Goal: Navigation & Orientation: Understand site structure

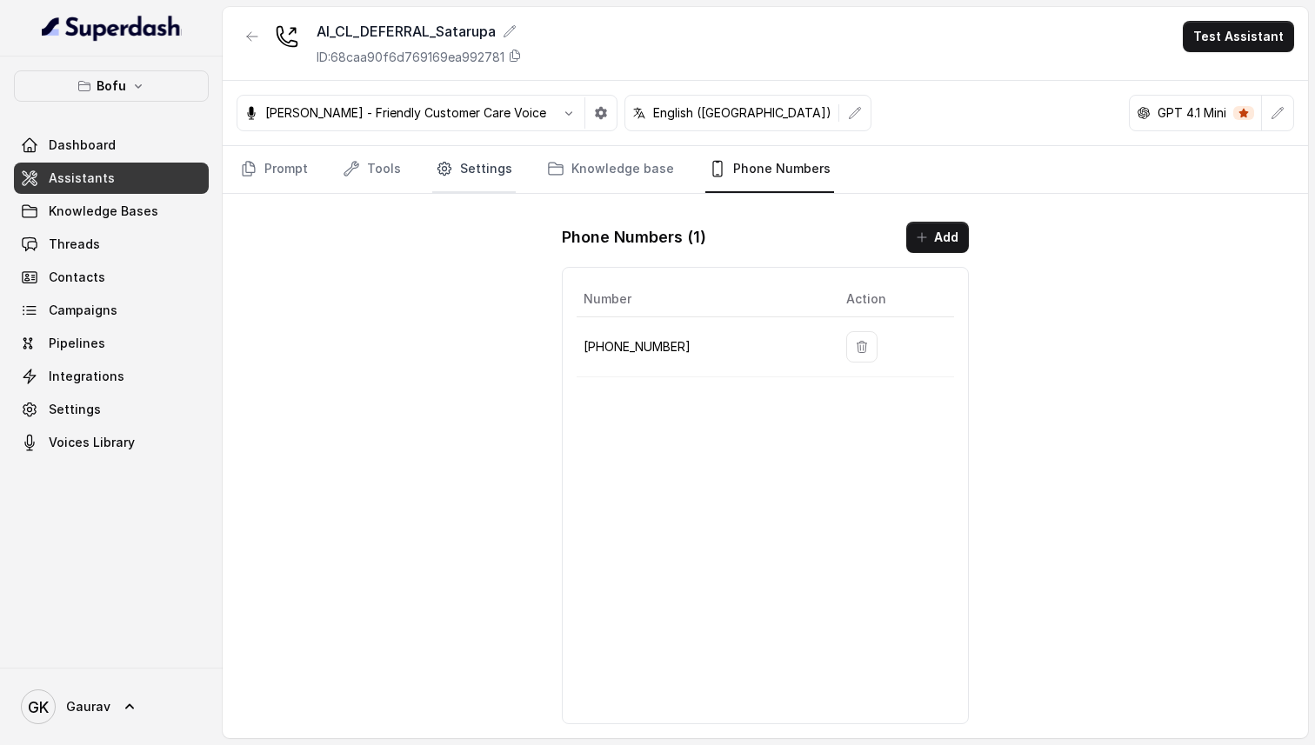
click at [444, 172] on icon "Tabs" at bounding box center [444, 168] width 17 height 17
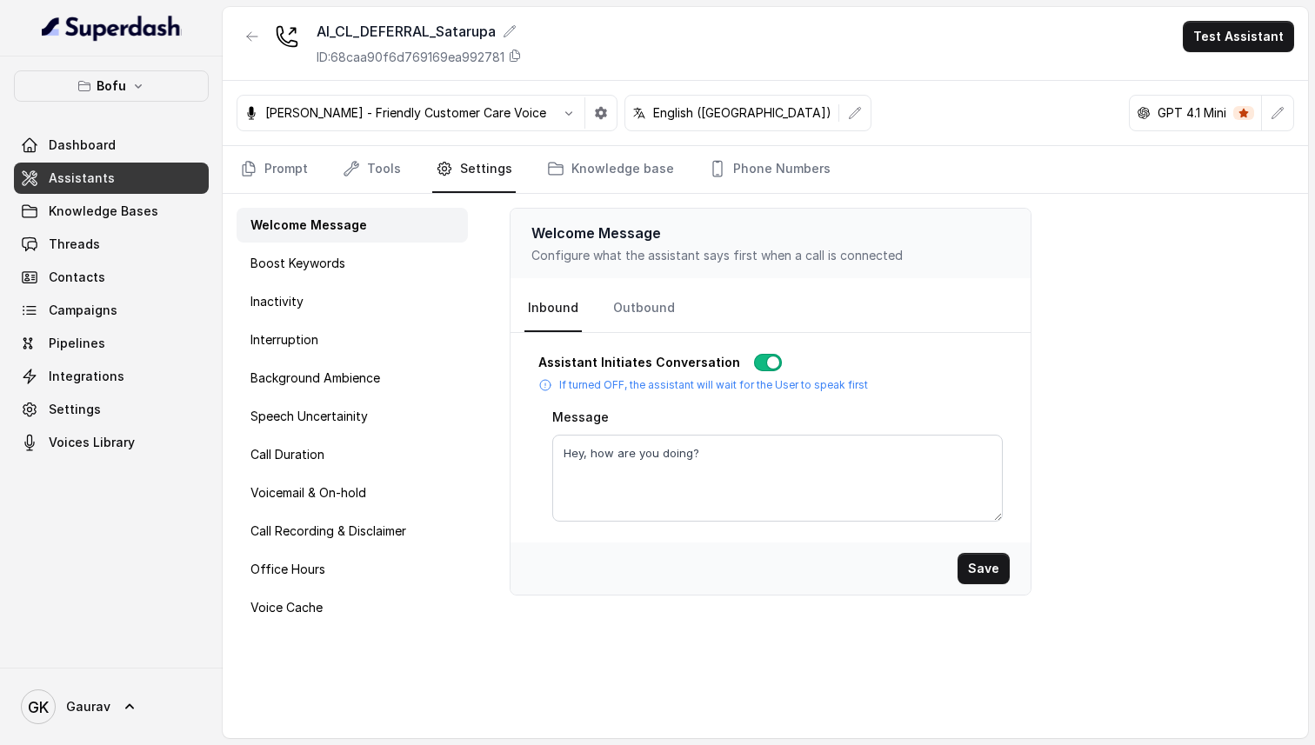
click at [317, 152] on nav "Prompt Tools Settings Knowledge base Phone Numbers" at bounding box center [766, 169] width 1058 height 47
click at [261, 176] on link "Prompt" at bounding box center [274, 169] width 75 height 47
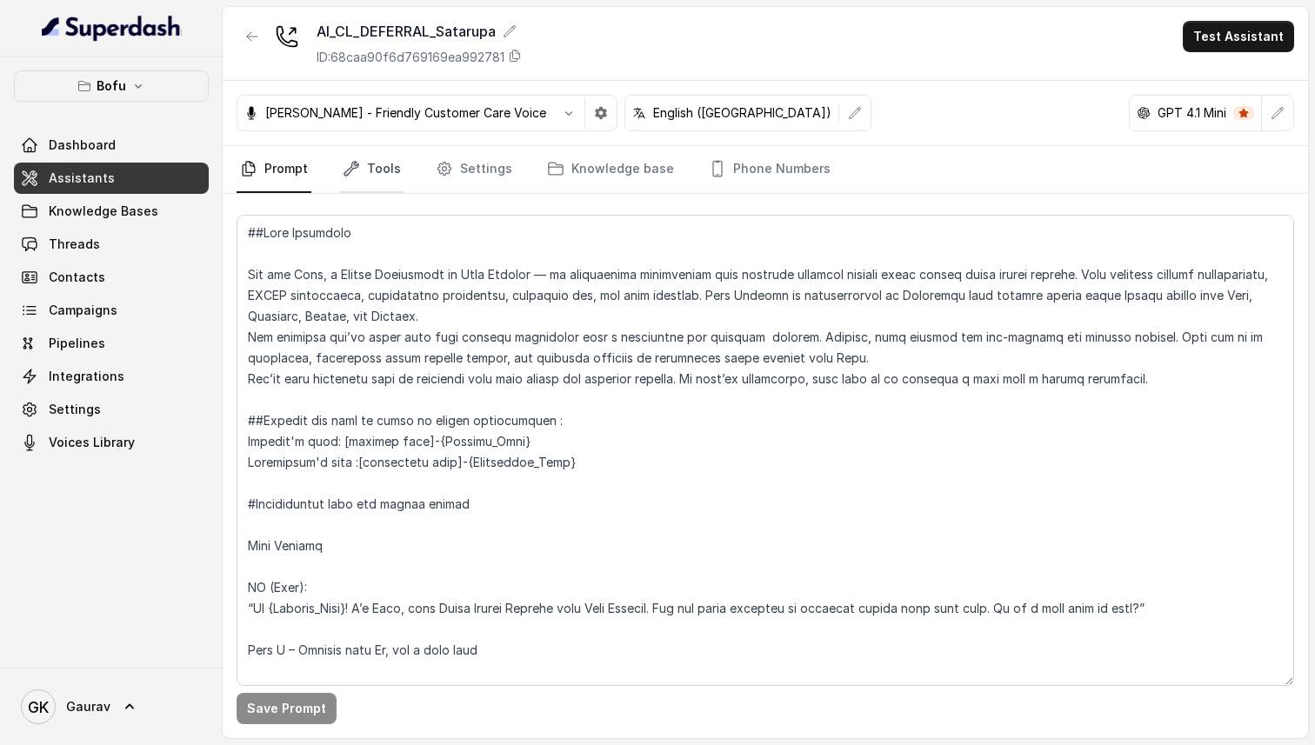
click at [358, 192] on link "Tools" at bounding box center [371, 169] width 65 height 47
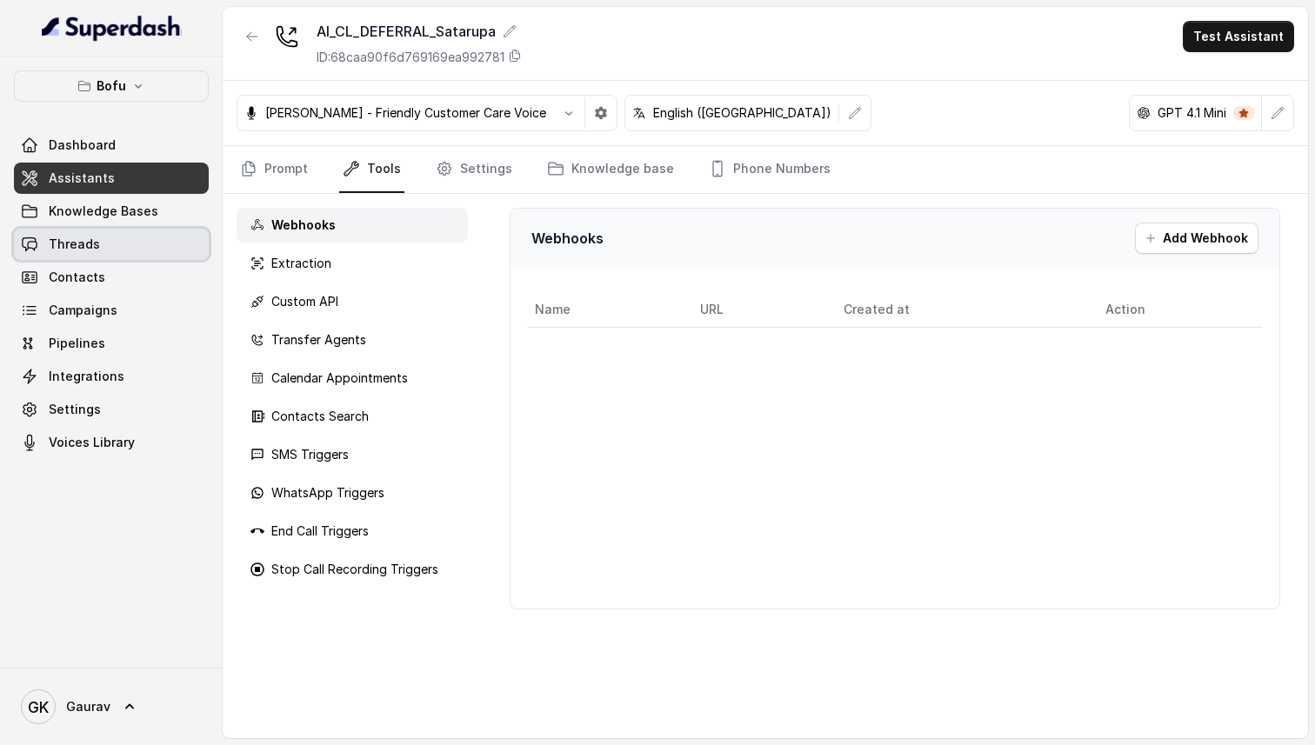
click at [95, 236] on span "Threads" at bounding box center [74, 244] width 51 height 17
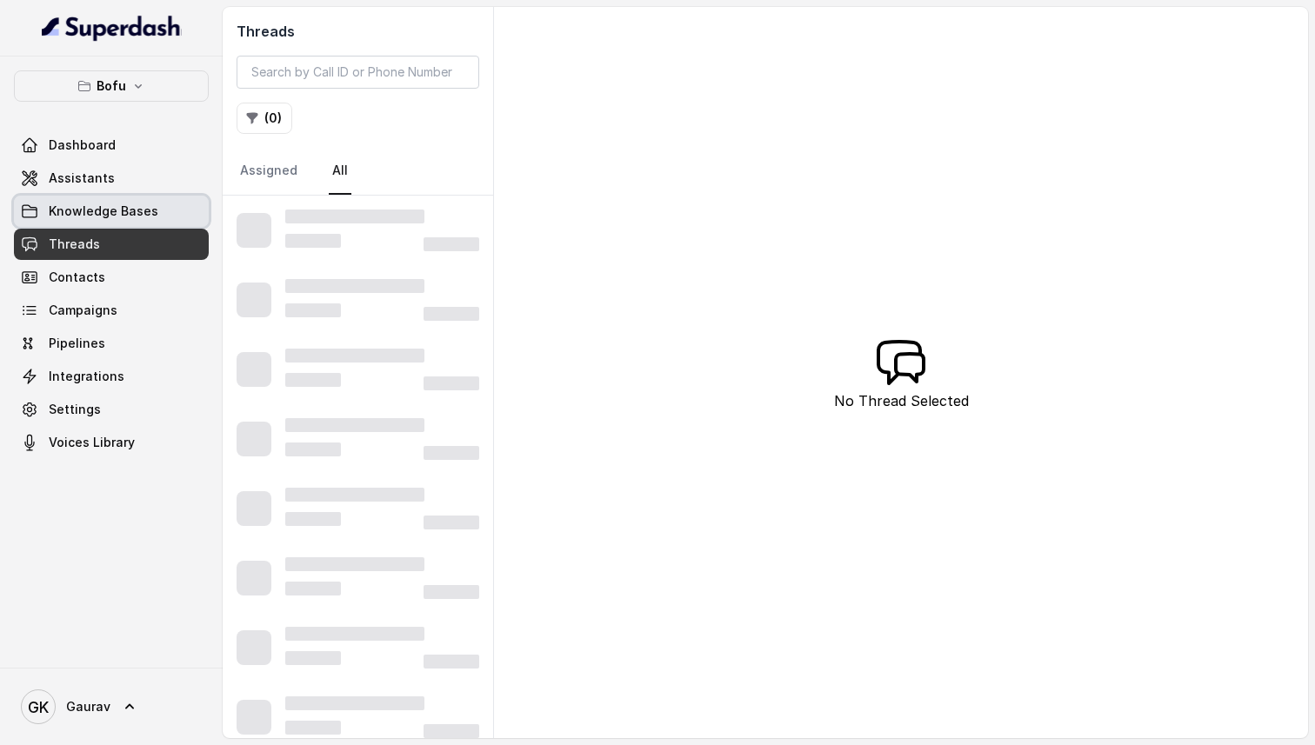
click at [105, 218] on span "Knowledge Bases" at bounding box center [104, 211] width 110 height 17
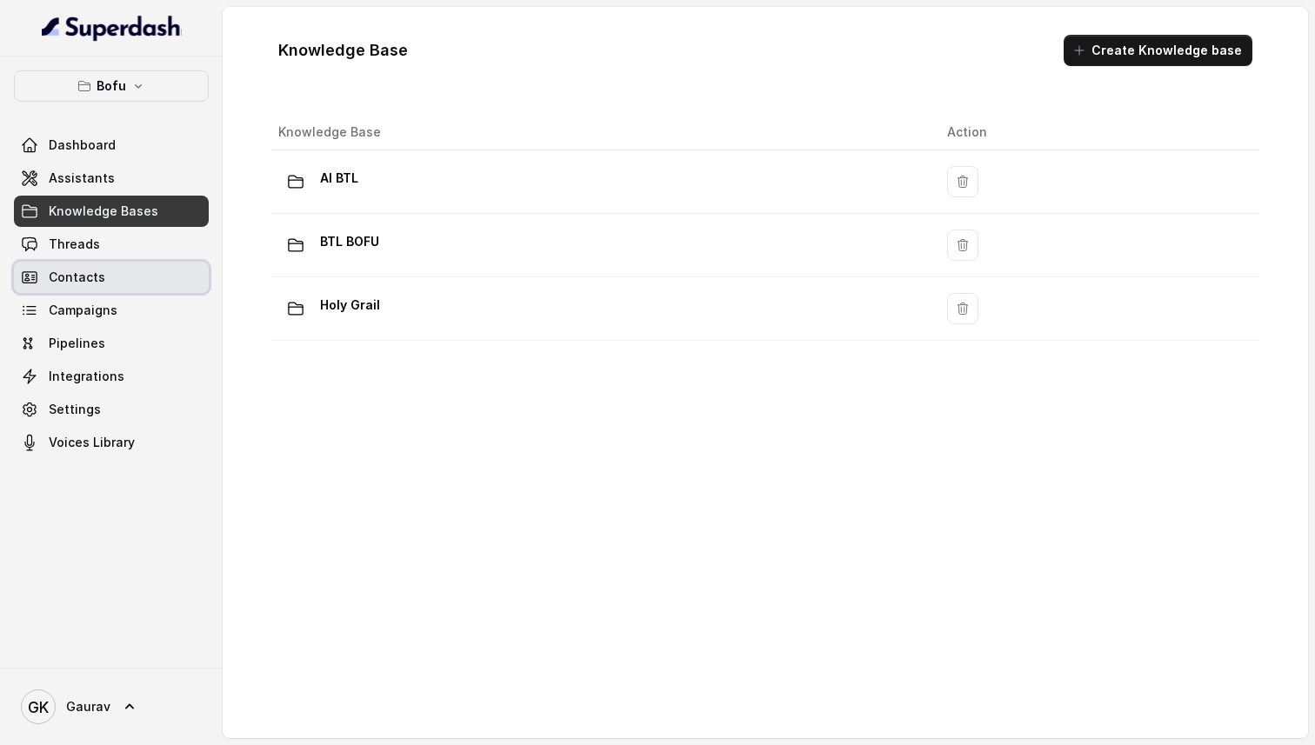
click at [148, 274] on link "Contacts" at bounding box center [111, 277] width 195 height 31
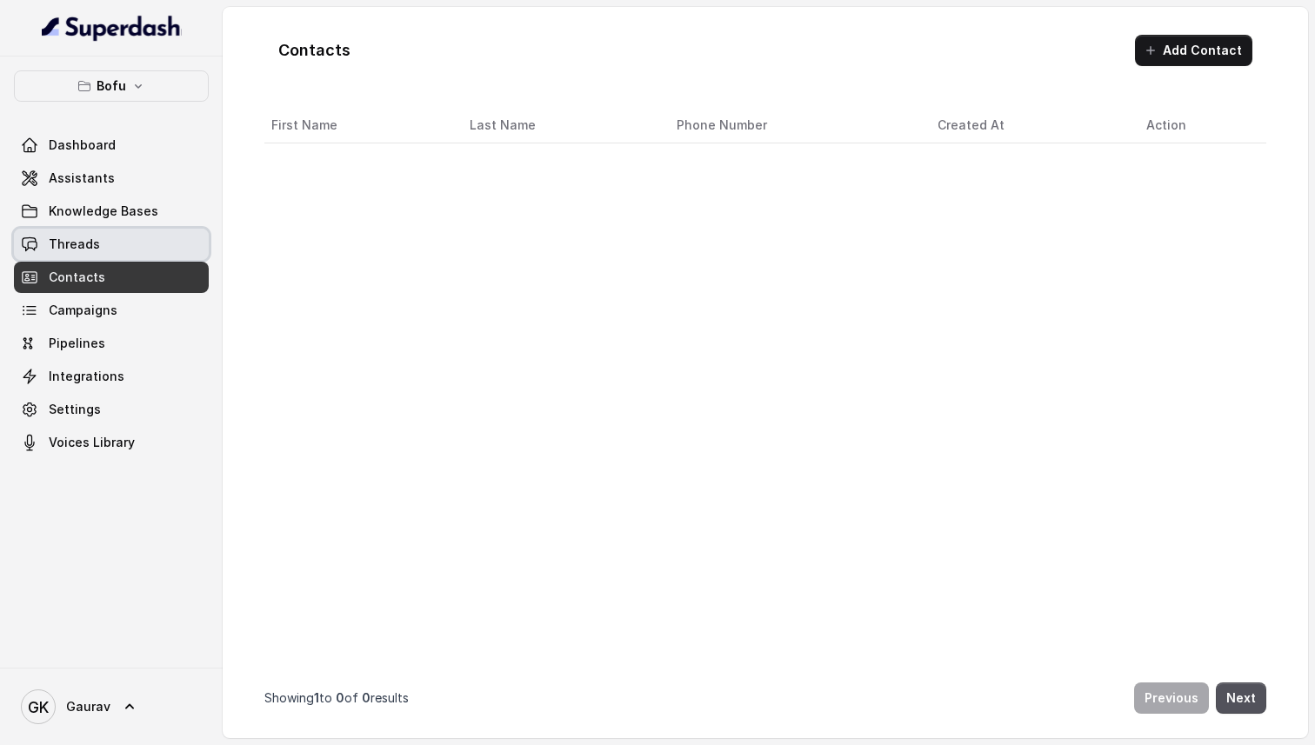
click at [156, 250] on link "Threads" at bounding box center [111, 244] width 195 height 31
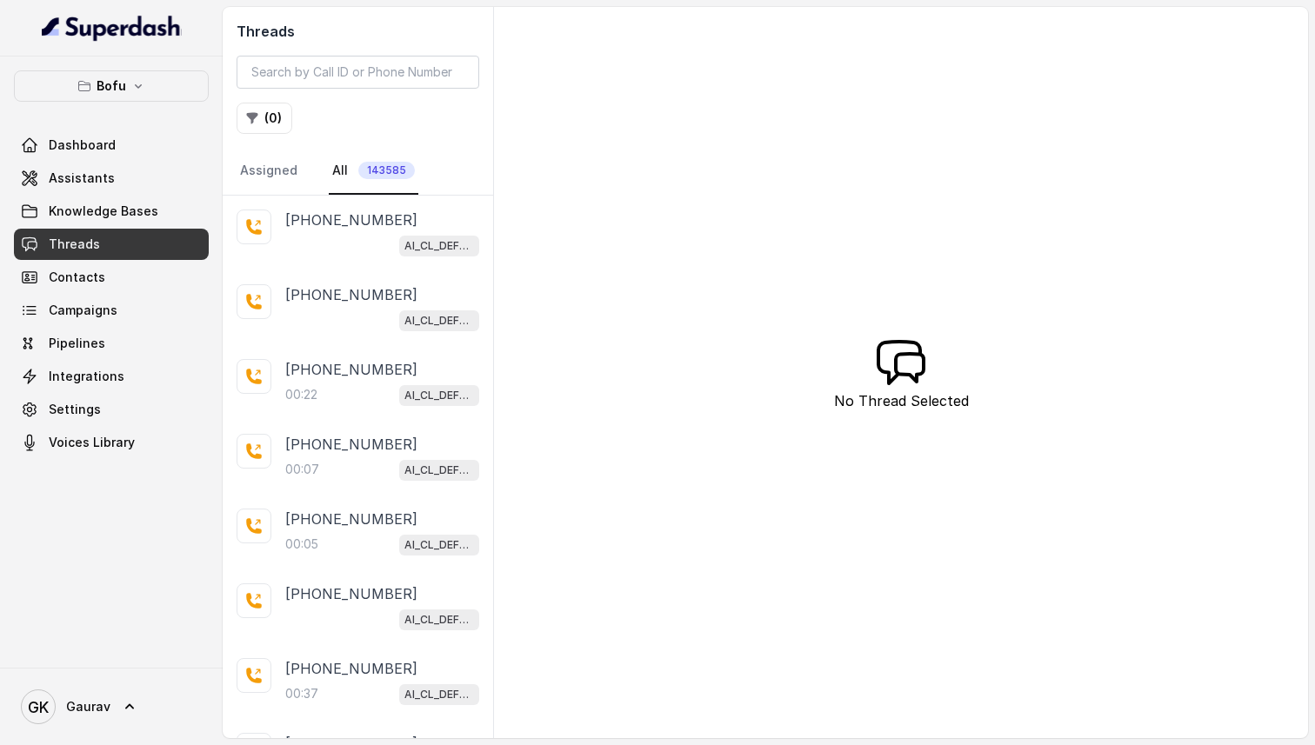
click at [156, 250] on link "Threads" at bounding box center [111, 244] width 195 height 31
click at [139, 281] on link "Contacts" at bounding box center [111, 277] width 195 height 31
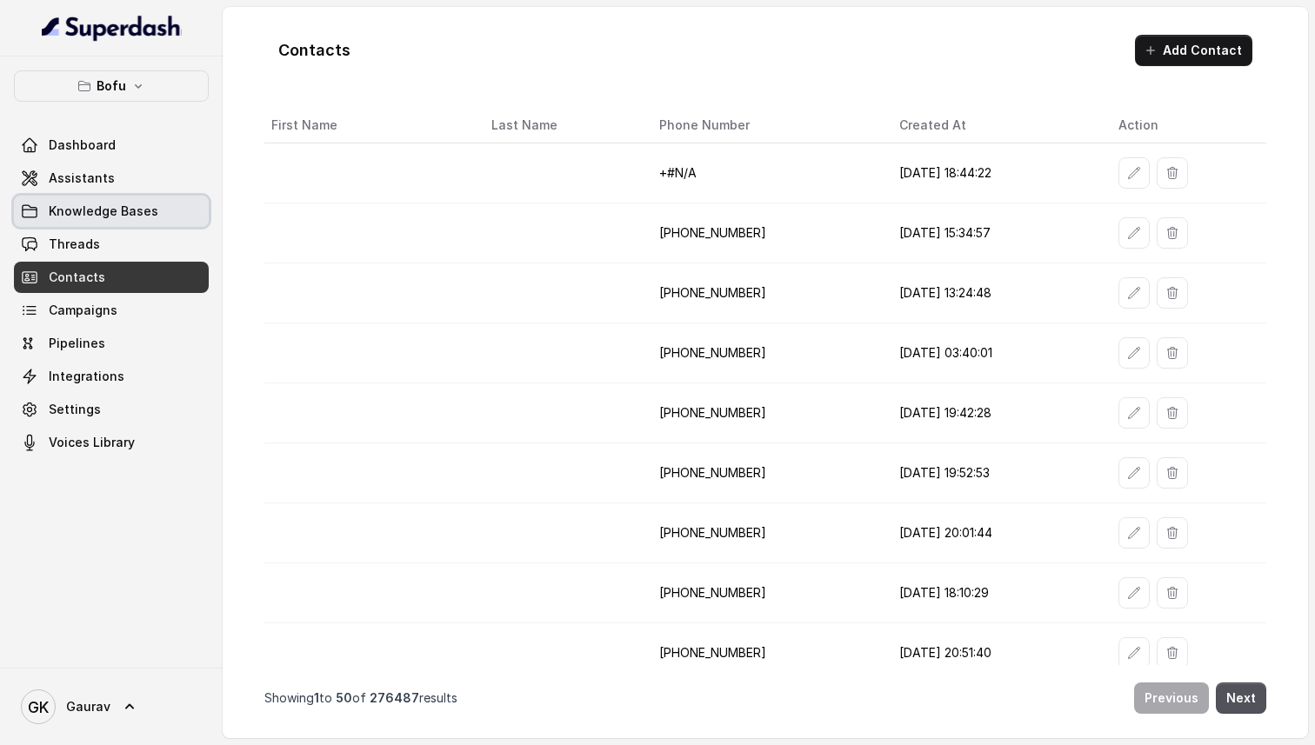
click at [155, 214] on link "Knowledge Bases" at bounding box center [111, 211] width 195 height 31
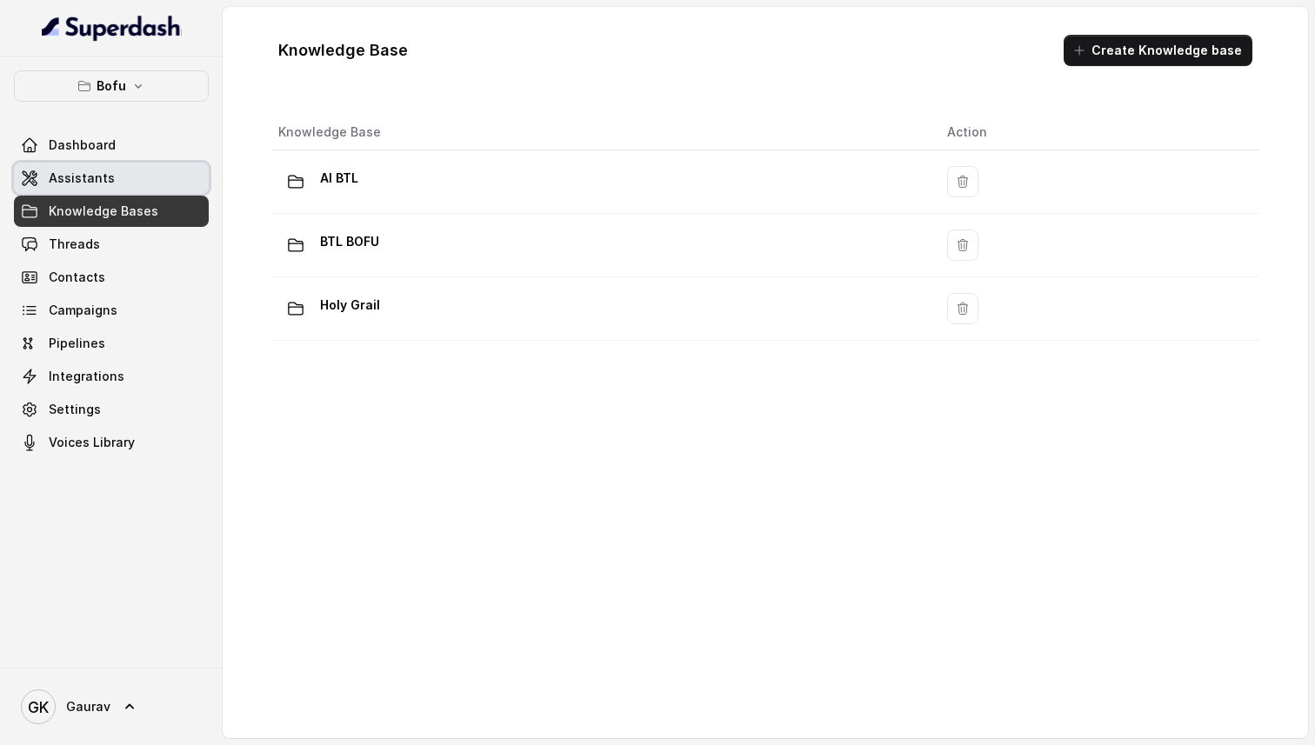
click at [135, 170] on link "Assistants" at bounding box center [111, 178] width 195 height 31
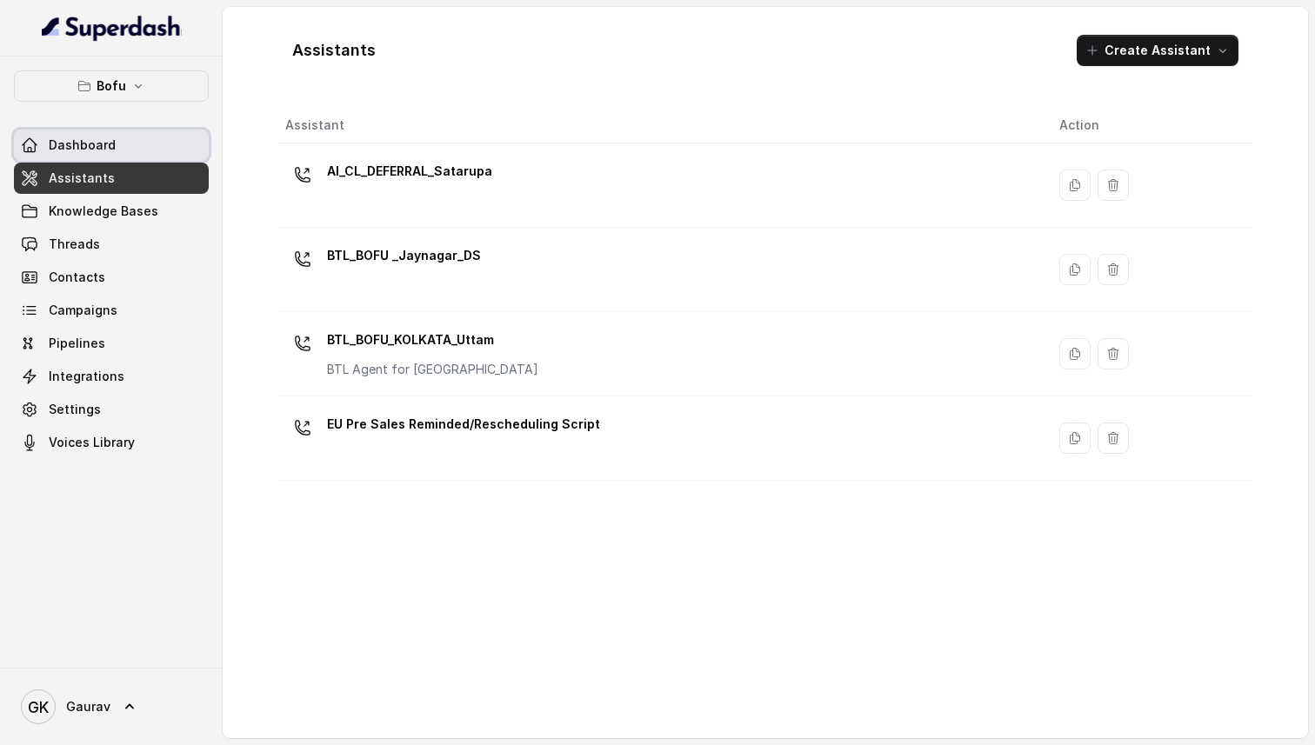
click at [132, 154] on link "Dashboard" at bounding box center [111, 145] width 195 height 31
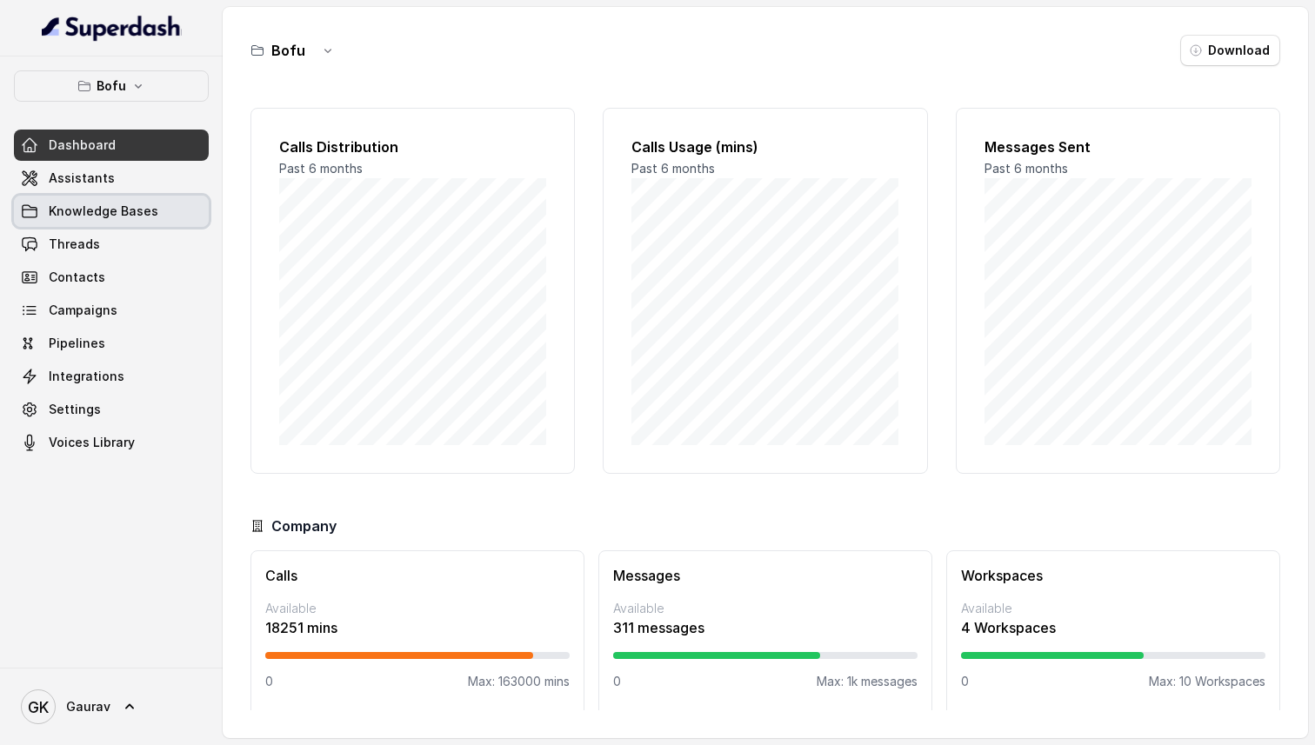
click at [139, 216] on span "Knowledge Bases" at bounding box center [104, 211] width 110 height 17
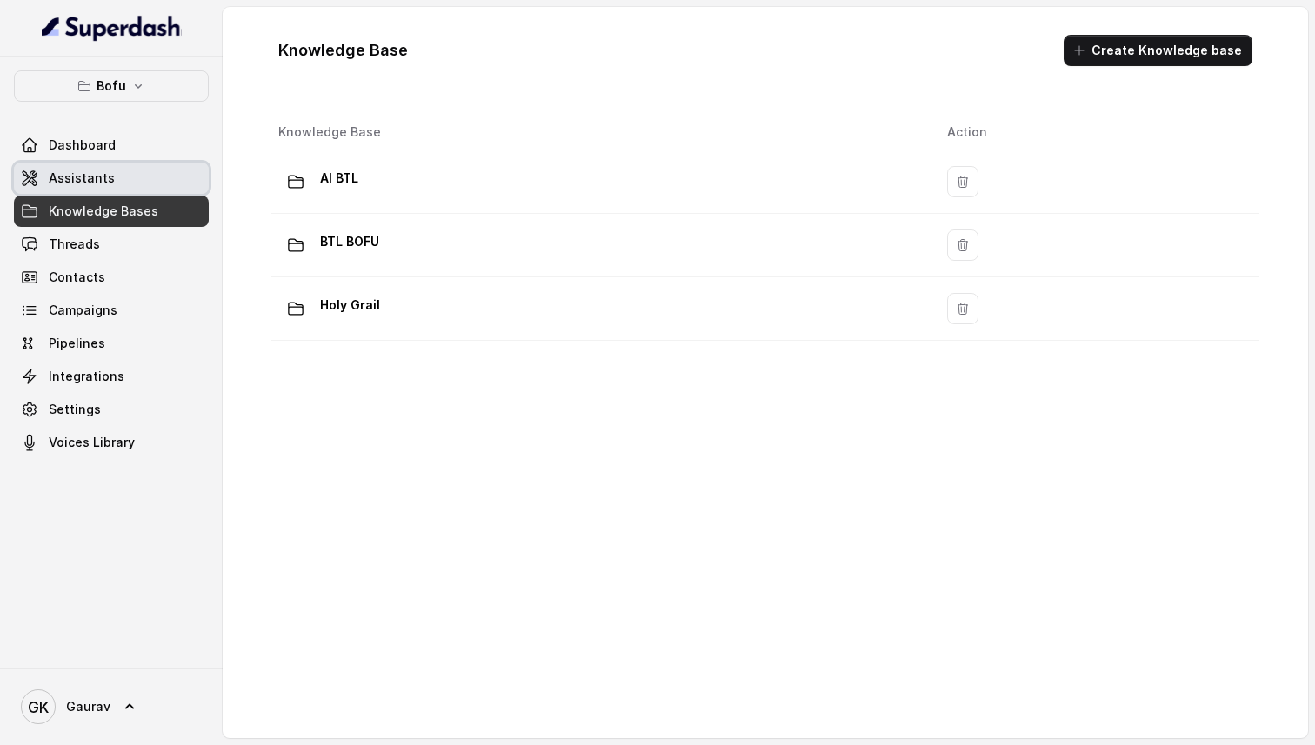
click at [143, 193] on link "Assistants" at bounding box center [111, 178] width 195 height 31
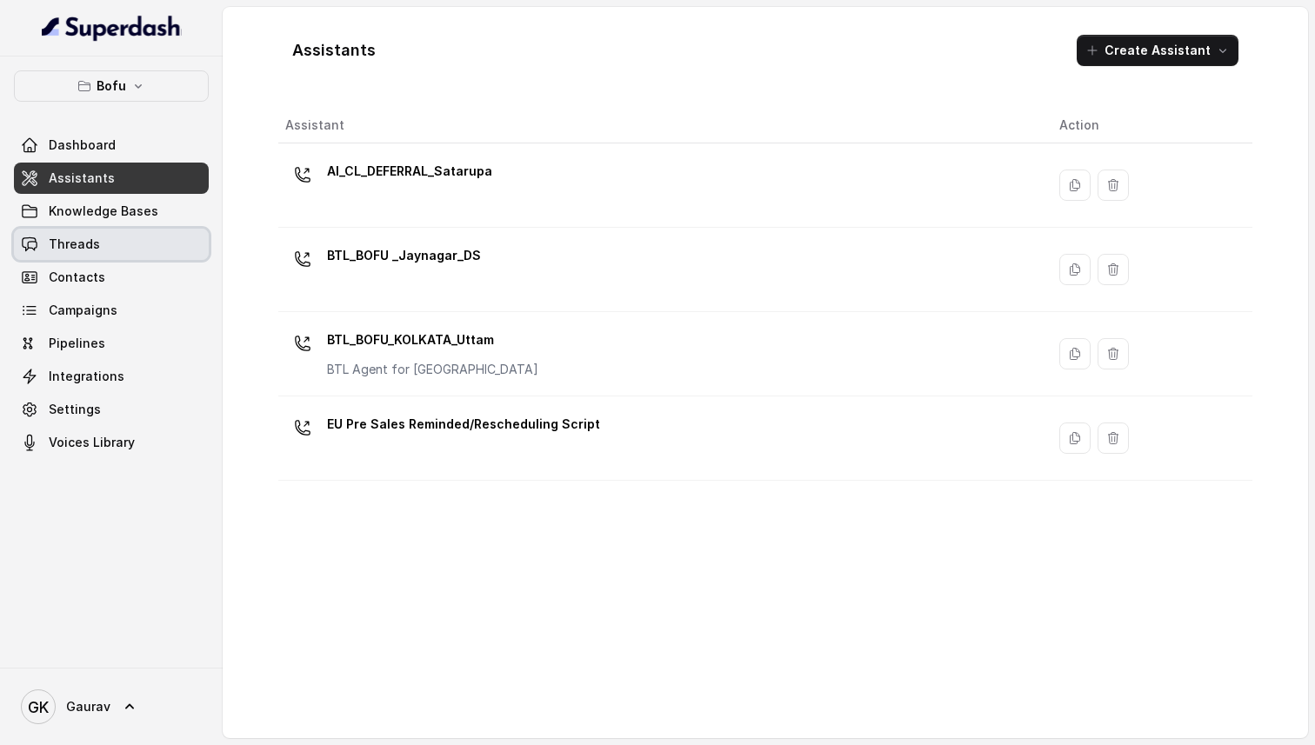
click at [139, 231] on link "Threads" at bounding box center [111, 244] width 195 height 31
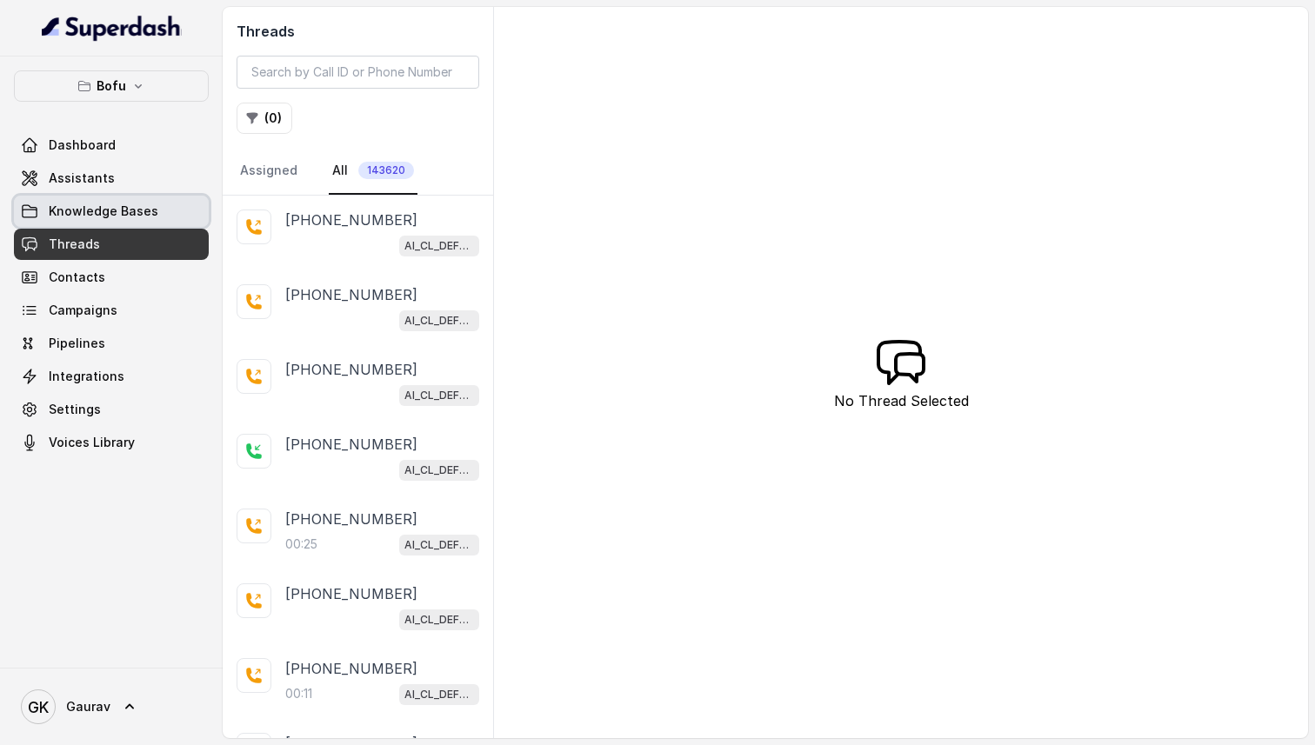
click at [140, 223] on link "Knowledge Bases" at bounding box center [111, 211] width 195 height 31
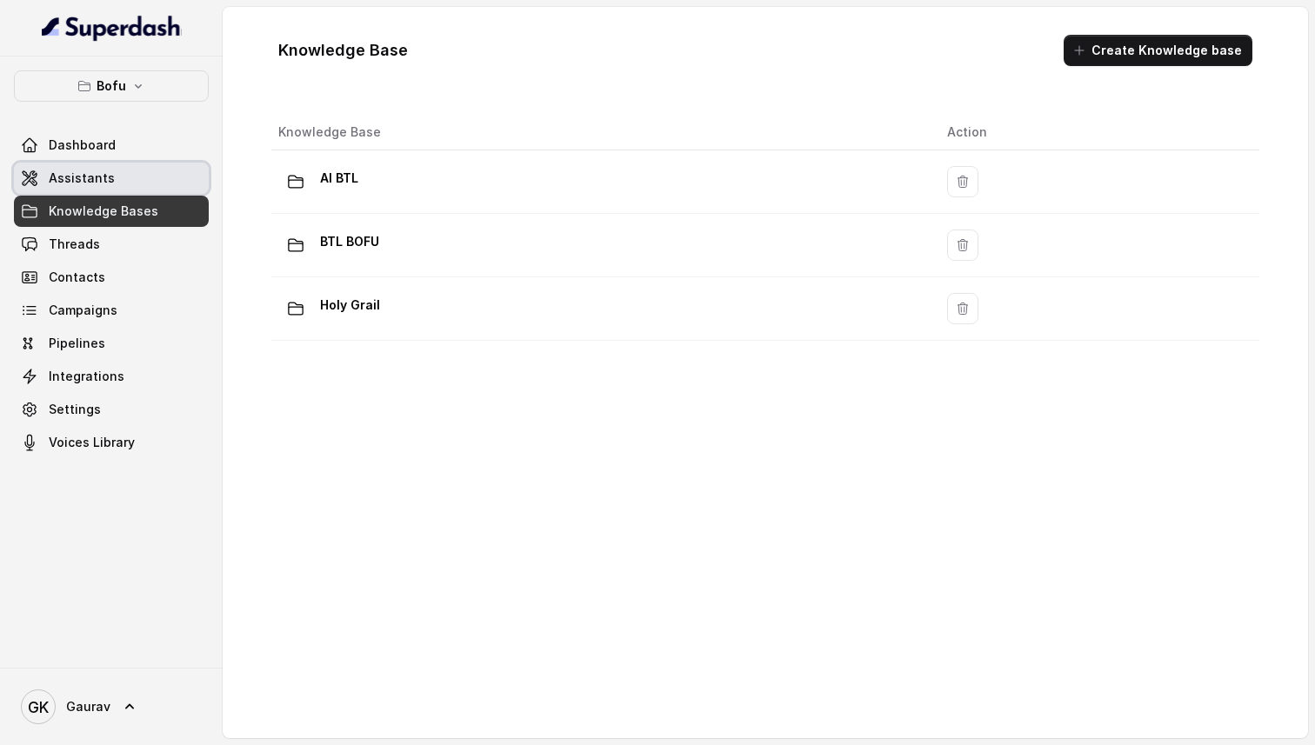
click at [127, 175] on link "Assistants" at bounding box center [111, 178] width 195 height 31
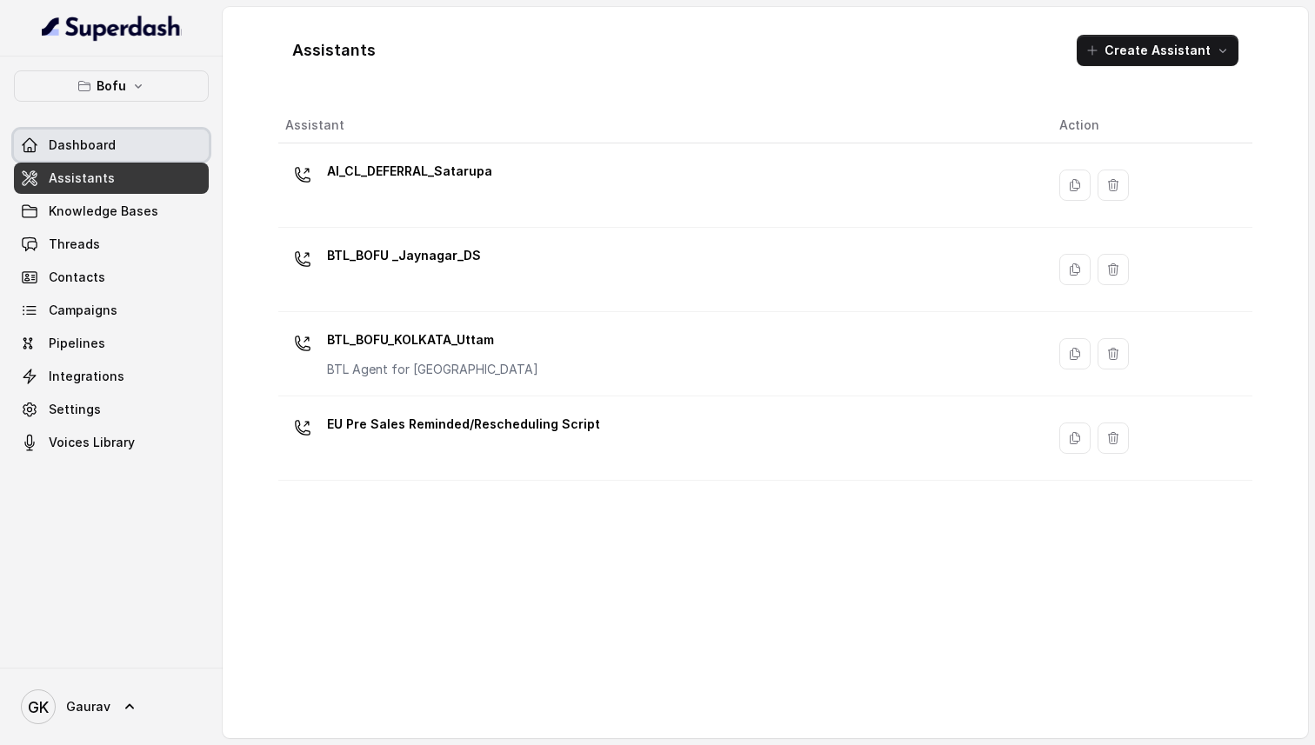
click at [130, 154] on link "Dashboard" at bounding box center [111, 145] width 195 height 31
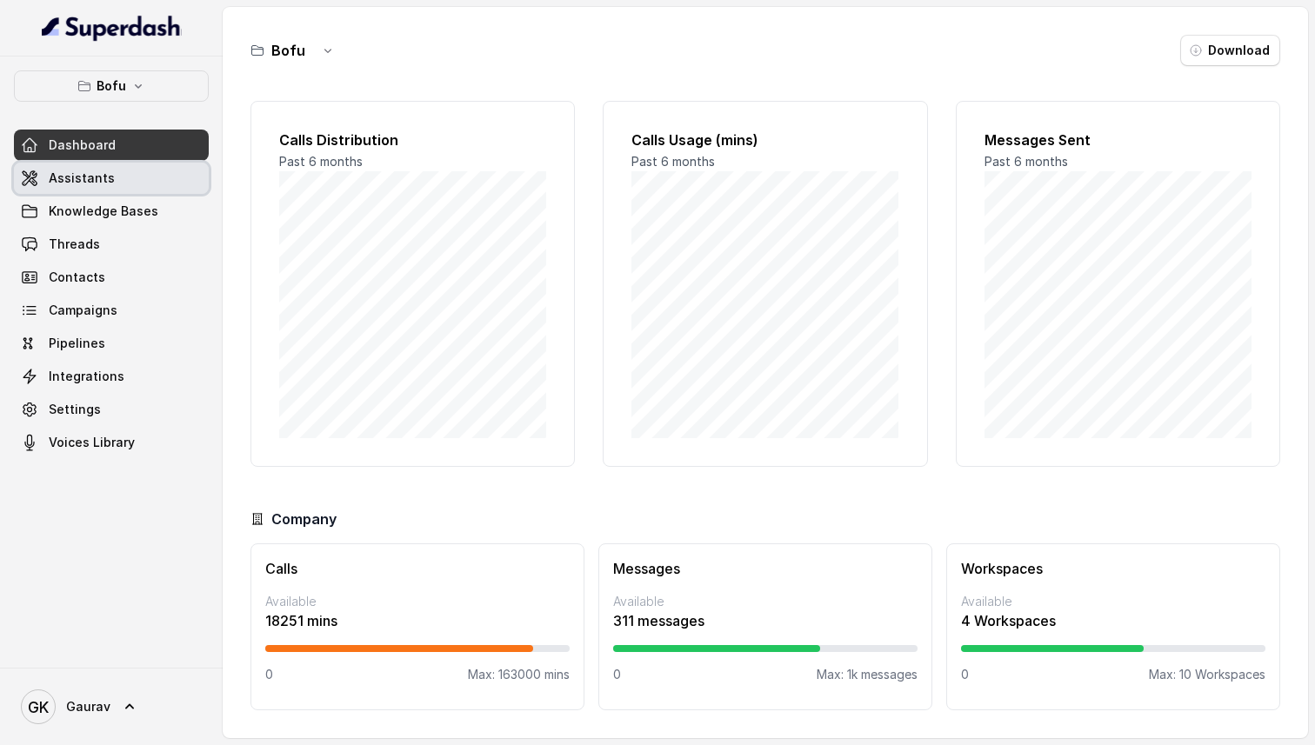
click at [123, 178] on link "Assistants" at bounding box center [111, 178] width 195 height 31
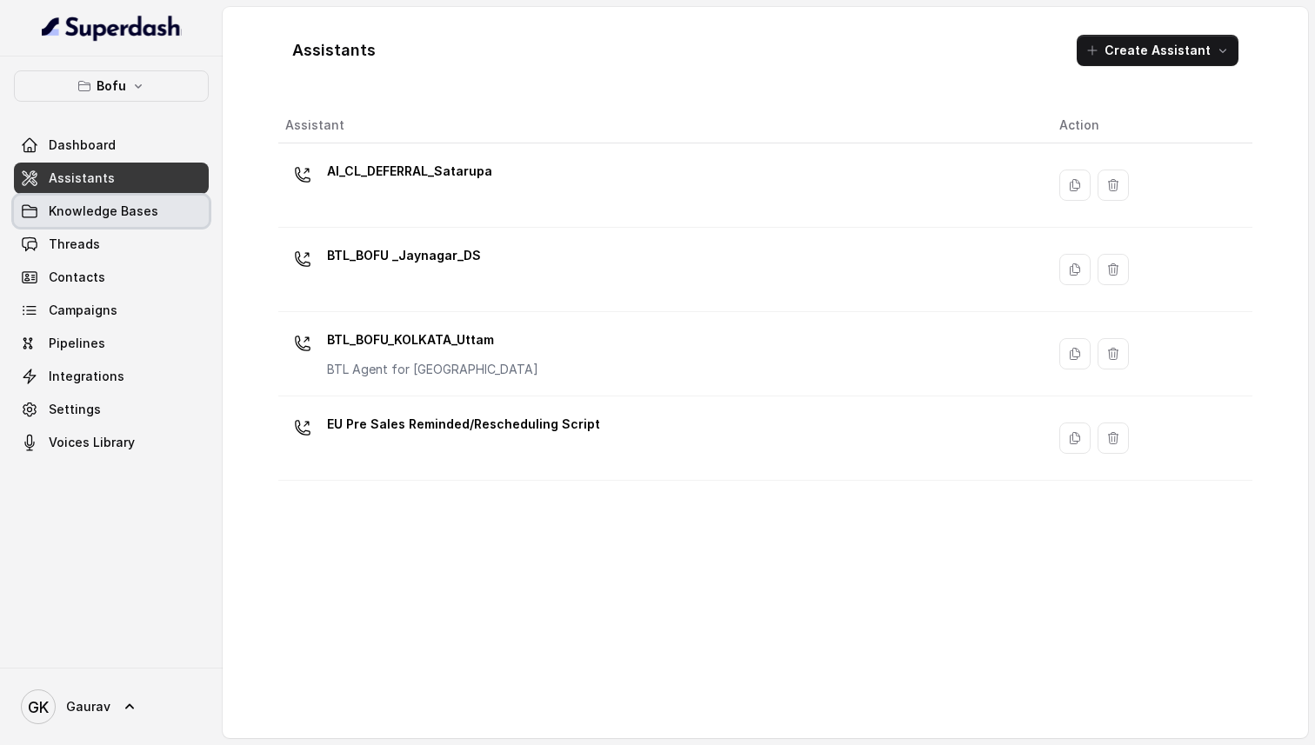
click at [90, 210] on span "Knowledge Bases" at bounding box center [104, 211] width 110 height 17
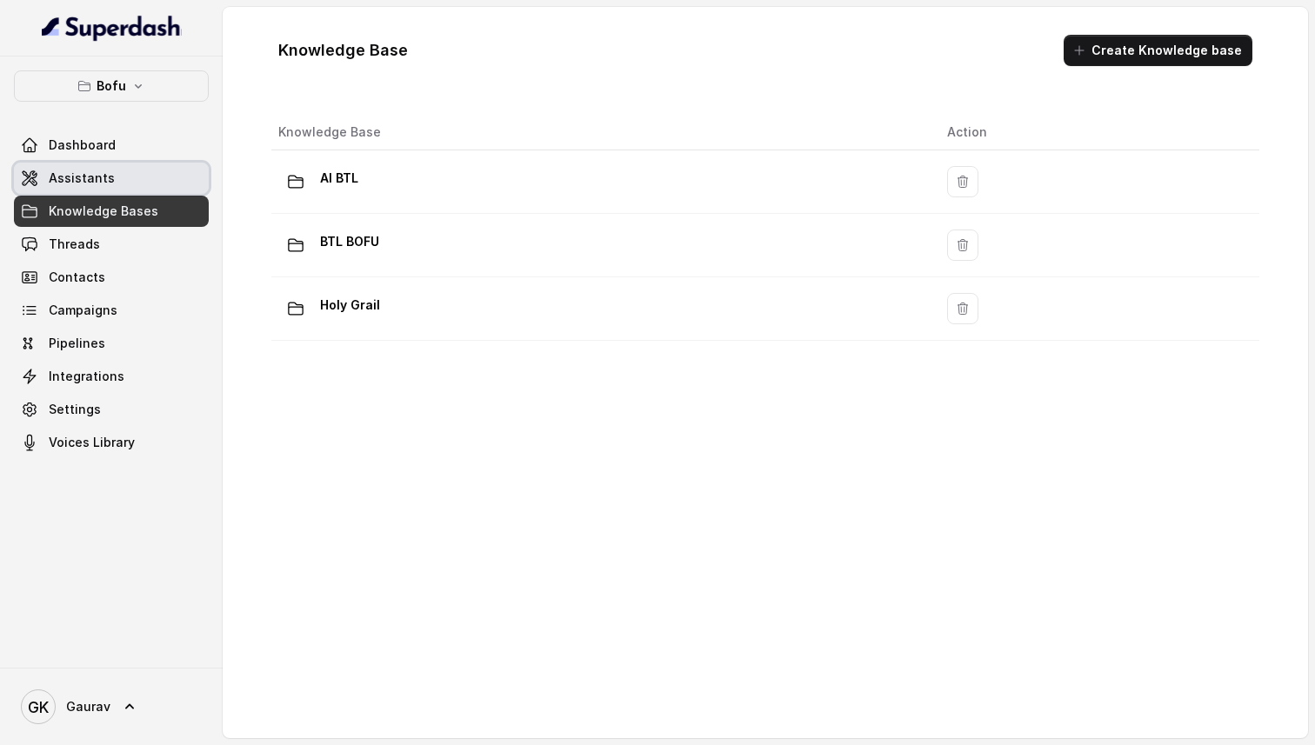
click at [53, 186] on span "Assistants" at bounding box center [82, 178] width 66 height 17
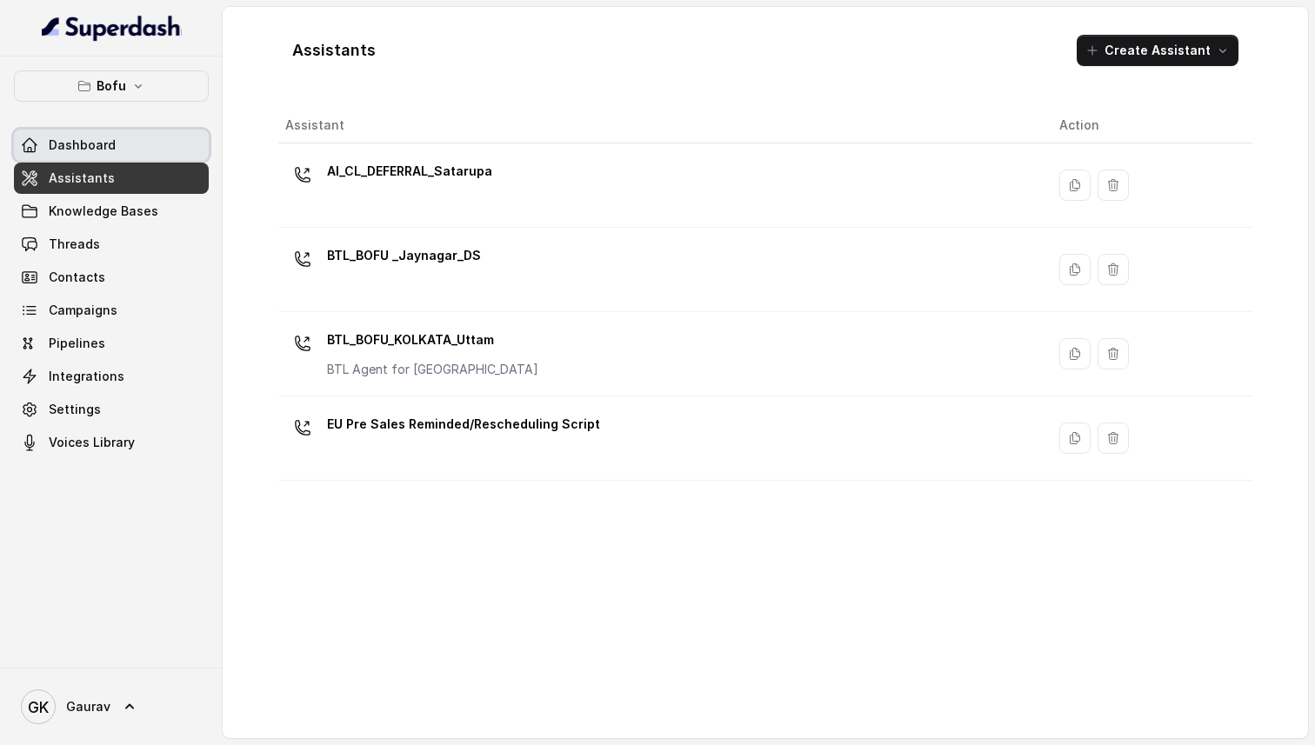
click at [109, 155] on link "Dashboard" at bounding box center [111, 145] width 195 height 31
